Goal: Task Accomplishment & Management: Manage account settings

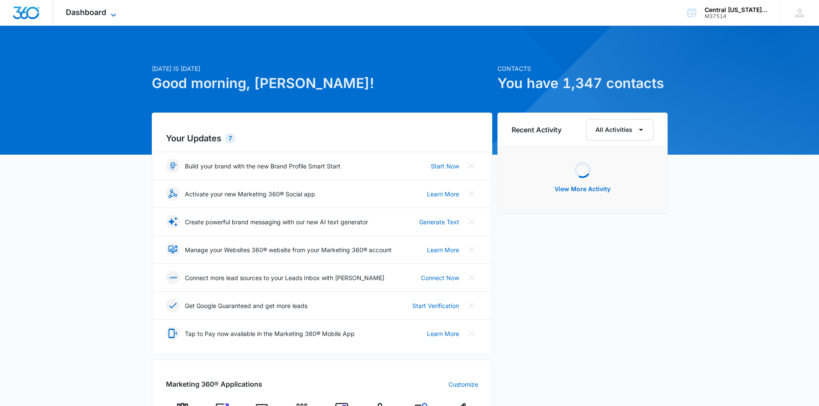
click at [106, 12] on span "Dashboard" at bounding box center [86, 12] width 40 height 9
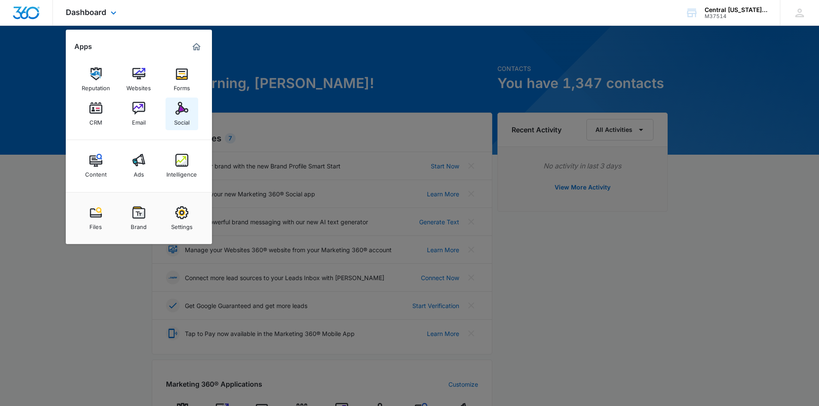
click at [179, 114] on img at bounding box center [181, 108] width 13 height 13
